Goal: Task Accomplishment & Management: Manage account settings

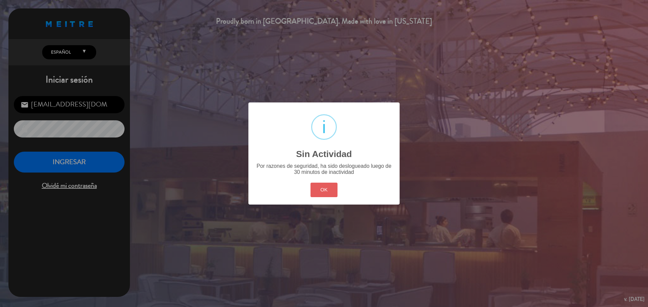
click at [322, 188] on button "OK" at bounding box center [323, 190] width 27 height 15
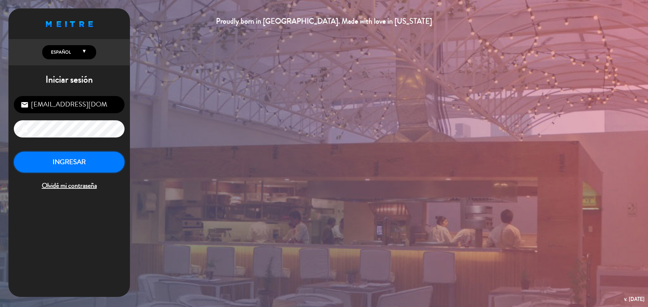
click at [104, 171] on button "INGRESAR" at bounding box center [69, 162] width 111 height 21
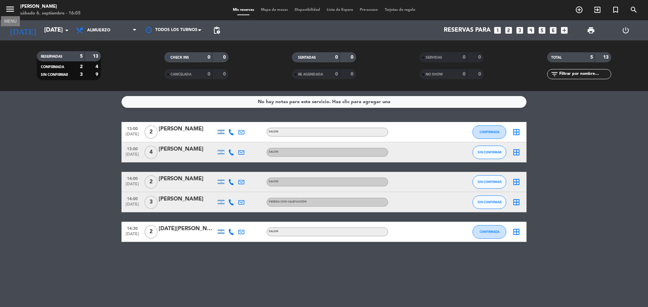
click at [12, 12] on icon "menu" at bounding box center [10, 9] width 10 height 10
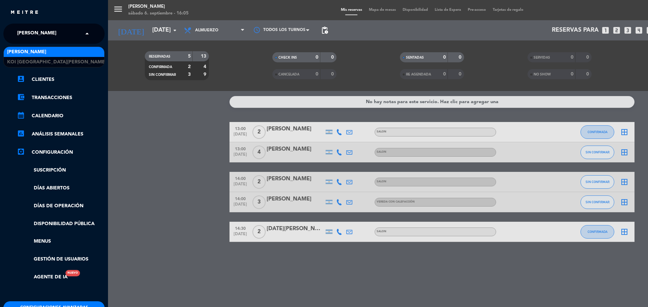
drag, startPoint x: 36, startPoint y: 31, endPoint x: 39, endPoint y: 34, distance: 4.8
click at [36, 31] on span "[PERSON_NAME]" at bounding box center [36, 34] width 39 height 14
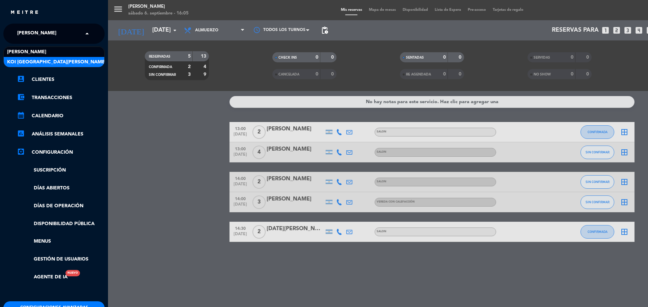
click at [57, 63] on div "KOI [GEOGRAPHIC_DATA][PERSON_NAME]" at bounding box center [54, 62] width 101 height 10
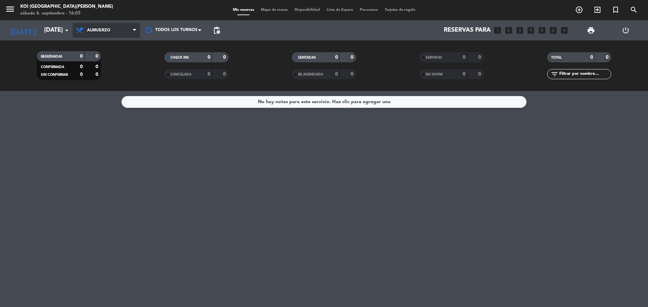
click at [100, 30] on span "Almuerzo" at bounding box center [98, 30] width 23 height 5
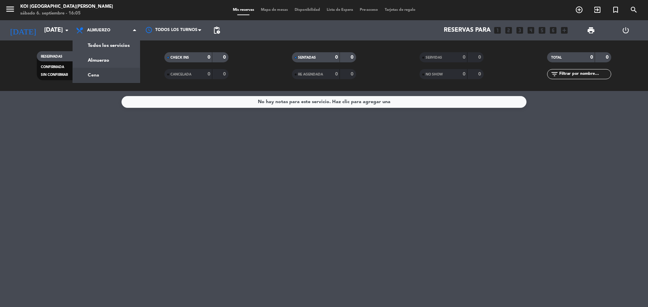
click at [118, 76] on div "menu KOI [GEOGRAPHIC_DATA][PERSON_NAME][DATE] 6. septiembre - 16:05 Mis reserva…" at bounding box center [324, 45] width 648 height 91
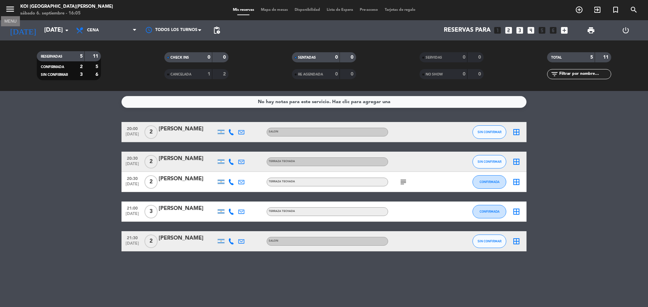
click at [13, 9] on icon "menu" at bounding box center [10, 9] width 10 height 10
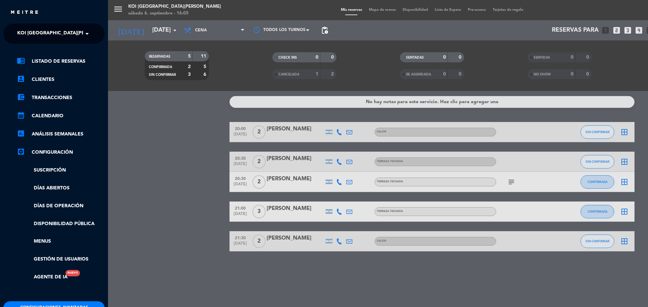
click at [65, 38] on div "× KOI [GEOGRAPHIC_DATA][PERSON_NAME]" at bounding box center [49, 34] width 68 height 14
click at [70, 51] on div "[PERSON_NAME]" at bounding box center [54, 52] width 101 height 10
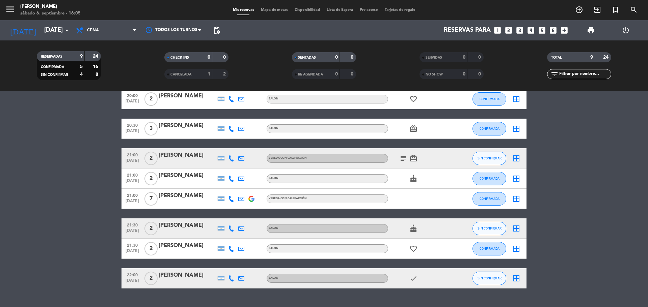
scroll to position [68, 0]
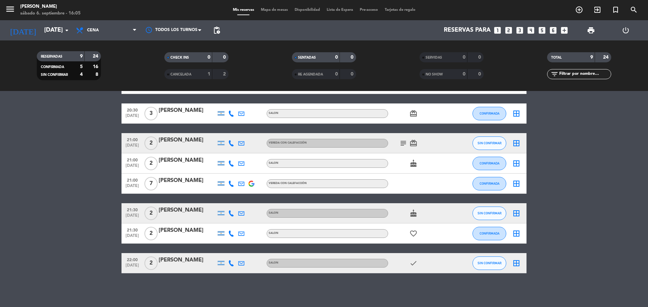
click at [405, 142] on icon "subject" at bounding box center [403, 143] width 8 height 8
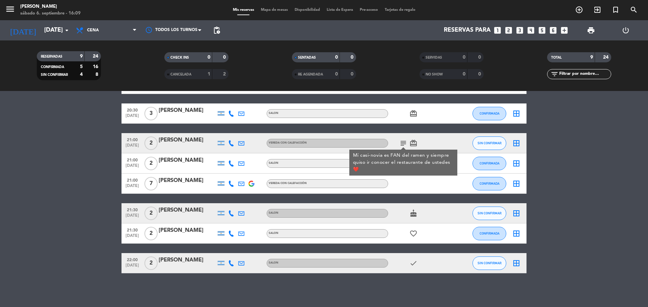
click at [72, 159] on bookings-row "20:00 [DATE] 2 [PERSON_NAME] VEREDA CON CALEFACCIÓN check SIN CONFIRMAR border_…" at bounding box center [324, 164] width 648 height 220
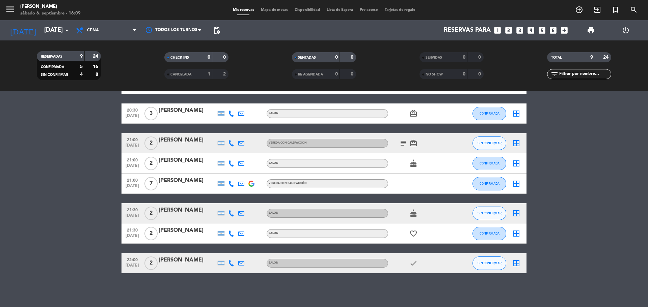
scroll to position [35, 0]
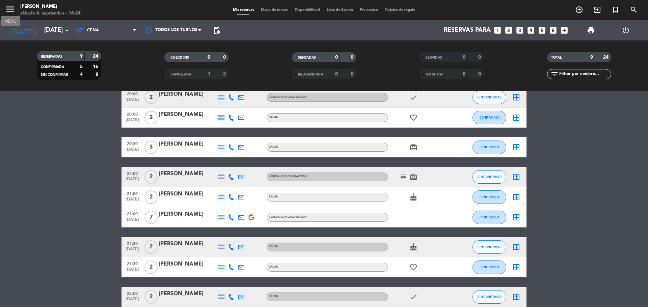
click at [13, 11] on icon "menu" at bounding box center [10, 9] width 10 height 10
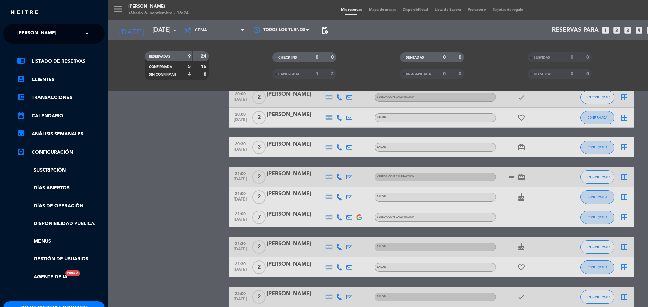
click at [44, 30] on span "[PERSON_NAME]" at bounding box center [36, 34] width 39 height 14
click at [46, 60] on span "KOI [GEOGRAPHIC_DATA][PERSON_NAME]" at bounding box center [56, 62] width 99 height 8
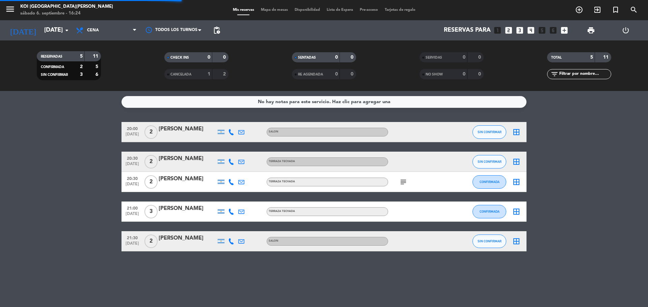
scroll to position [0, 0]
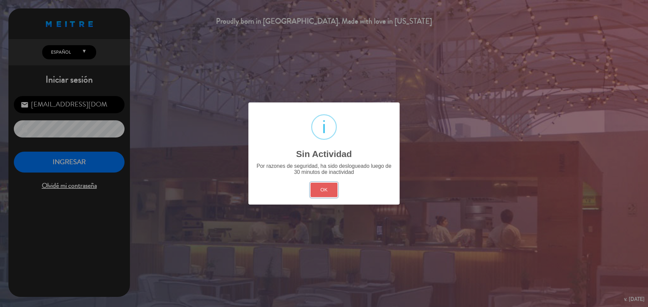
click at [323, 195] on button "OK" at bounding box center [323, 190] width 27 height 15
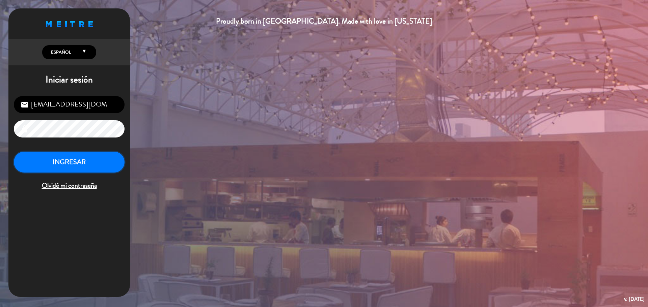
click at [83, 164] on button "INGRESAR" at bounding box center [69, 162] width 111 height 21
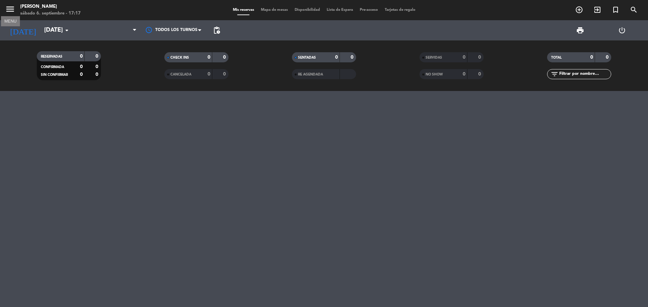
click at [8, 9] on icon "menu" at bounding box center [10, 9] width 10 height 10
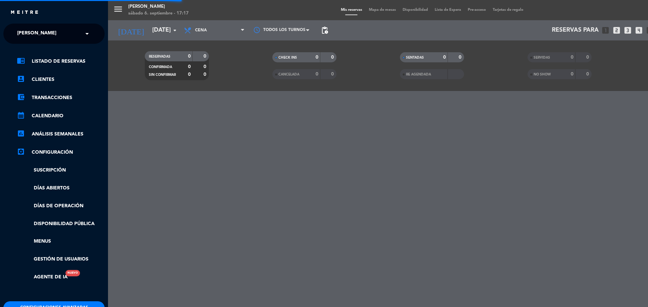
click at [156, 26] on div "menu KOI Lavalleja [DATE] 6. septiembre - 17:17 Mis reservas Mapa de mesas Disp…" at bounding box center [432, 153] width 648 height 307
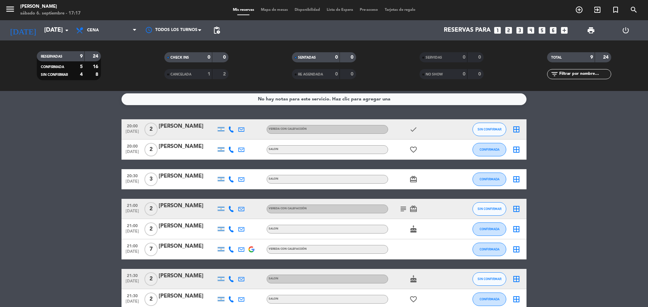
scroll to position [1, 0]
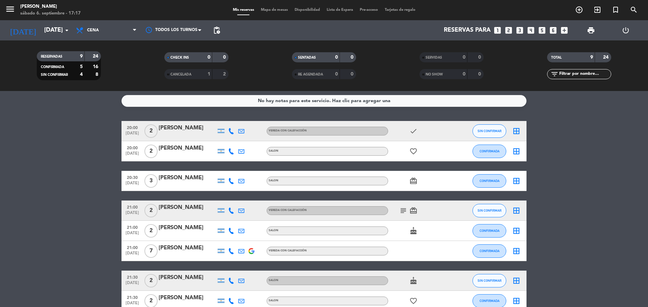
click at [405, 213] on icon "subject" at bounding box center [403, 211] width 8 height 8
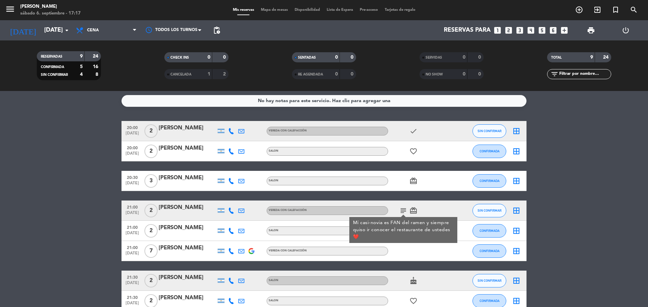
click at [405, 213] on icon "subject" at bounding box center [403, 211] width 8 height 8
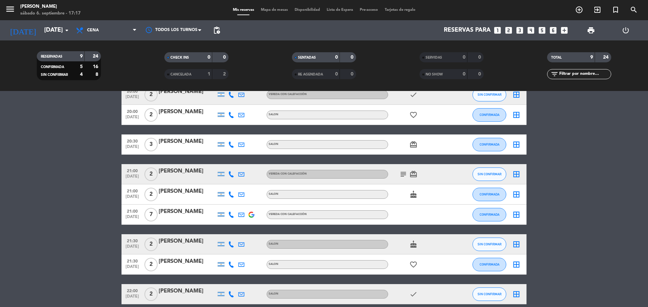
scroll to position [0, 0]
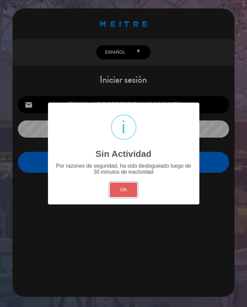
click at [133, 187] on button "OK" at bounding box center [123, 190] width 27 height 15
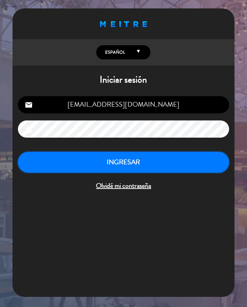
click at [120, 162] on button "INGRESAR" at bounding box center [123, 162] width 211 height 21
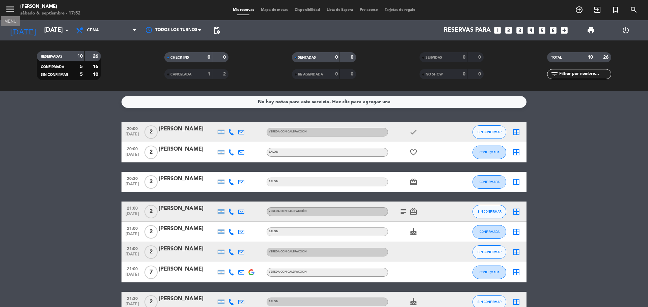
click at [15, 11] on icon "menu" at bounding box center [10, 9] width 10 height 10
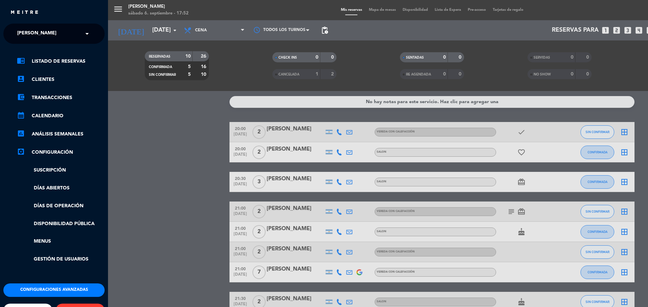
click at [59, 33] on div "× KOI Lavalleja" at bounding box center [41, 34] width 52 height 14
click at [64, 60] on div "KOI [GEOGRAPHIC_DATA][PERSON_NAME]" at bounding box center [54, 62] width 101 height 10
